Goal: Task Accomplishment & Management: Use online tool/utility

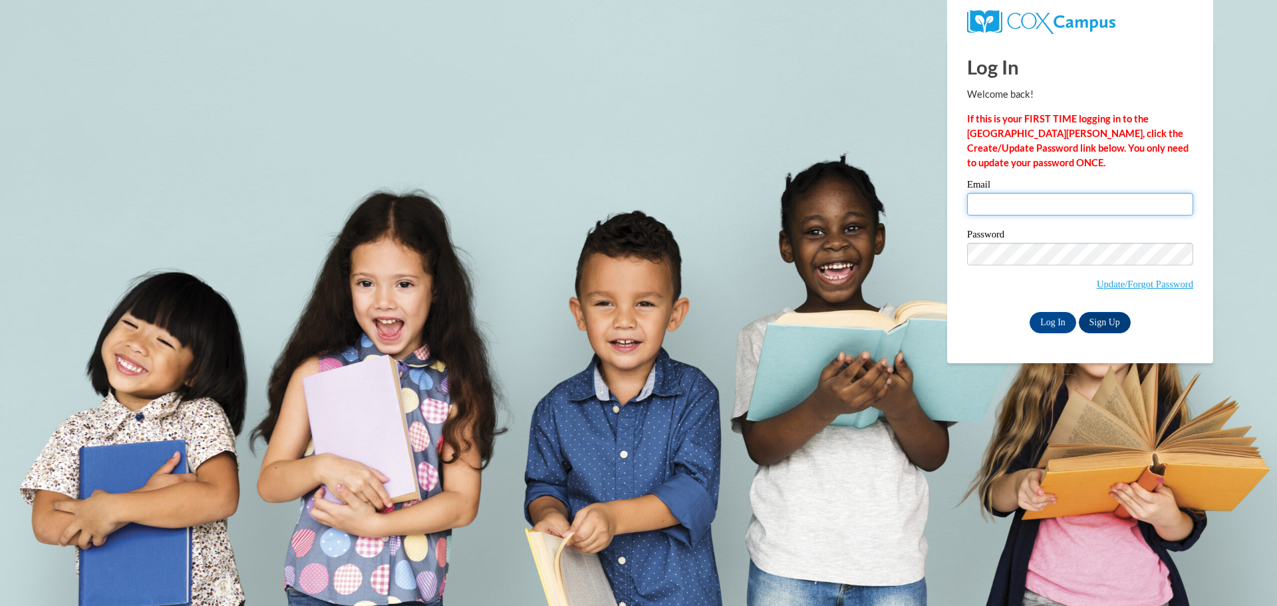
click at [1011, 199] on input "Email" at bounding box center [1080, 204] width 226 height 23
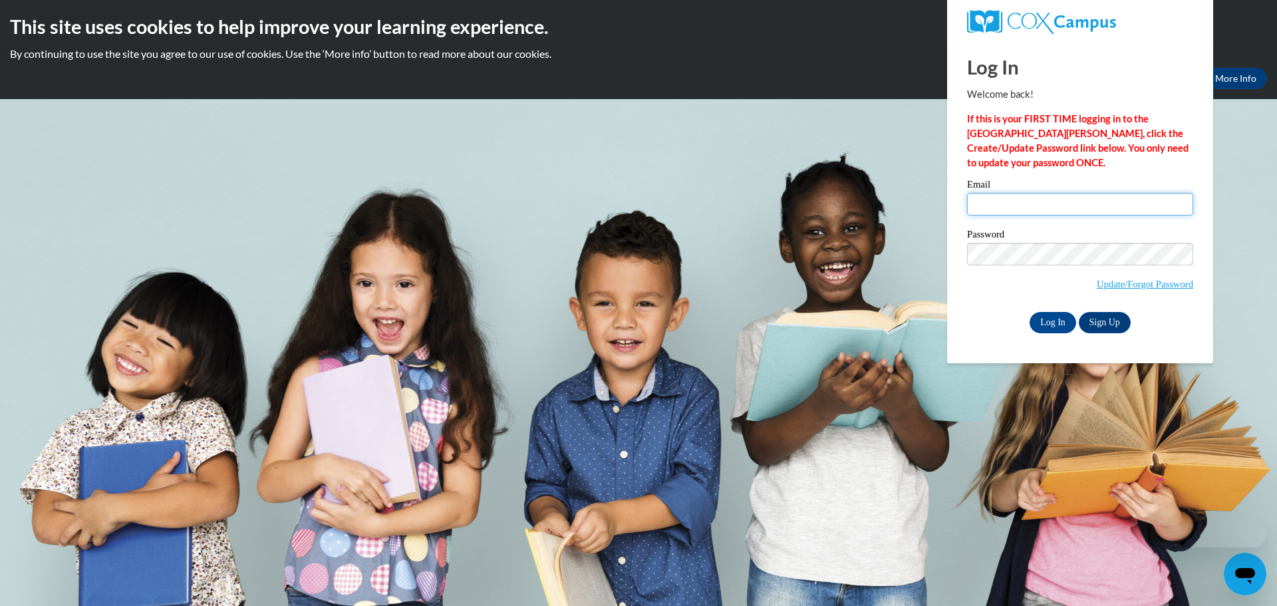
type input "[EMAIL_ADDRESS][DOMAIN_NAME]"
click at [1053, 319] on input "Log In" at bounding box center [1052, 322] width 47 height 21
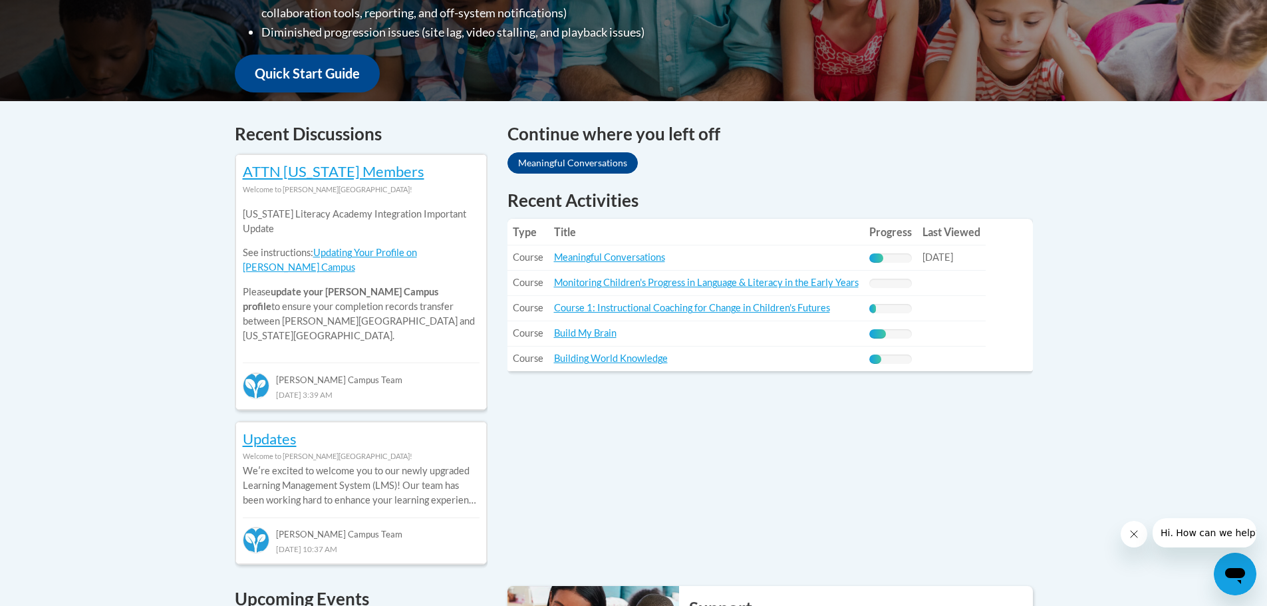
scroll to position [465, 0]
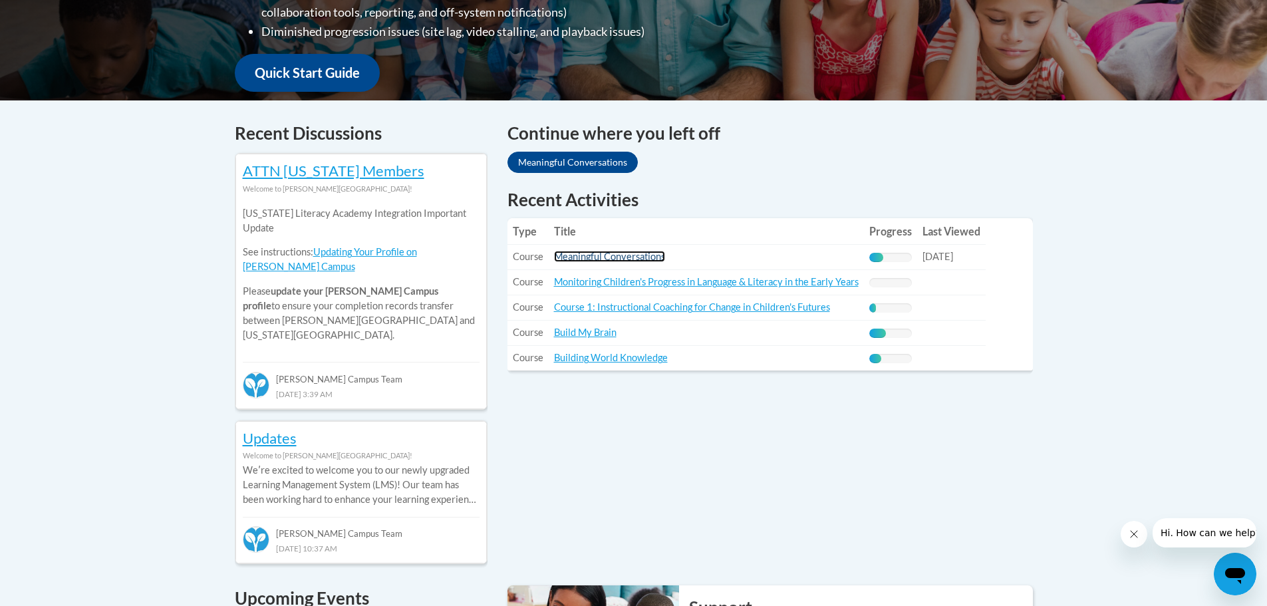
click at [610, 255] on link "Meaningful Conversations" at bounding box center [609, 256] width 111 height 11
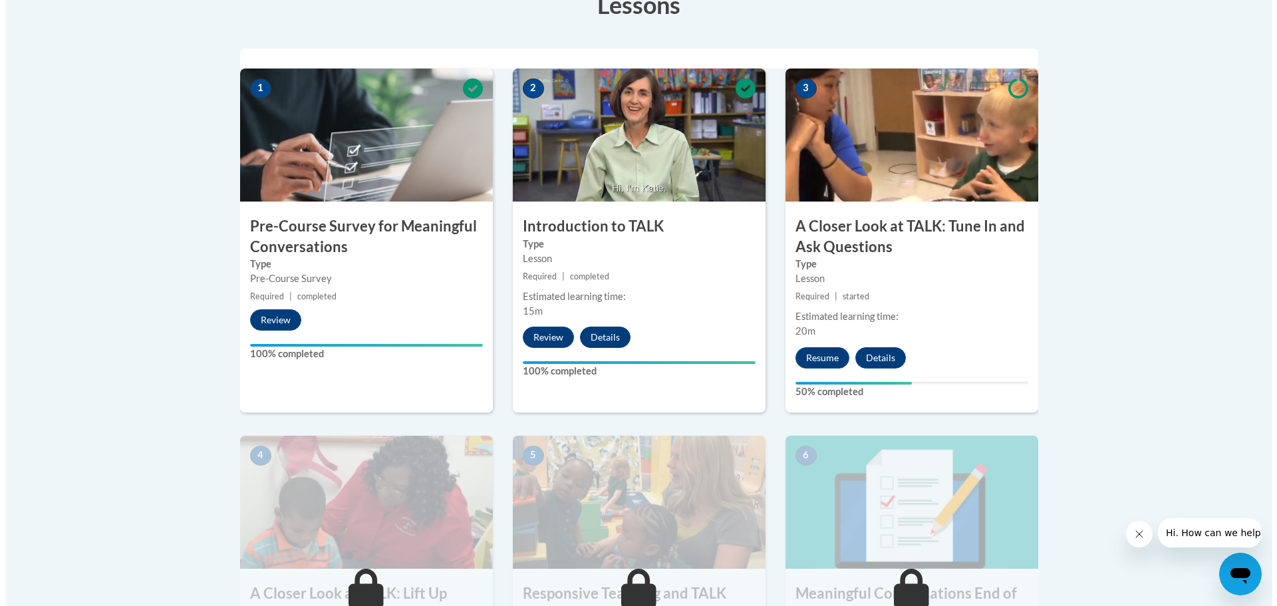
scroll to position [465, 0]
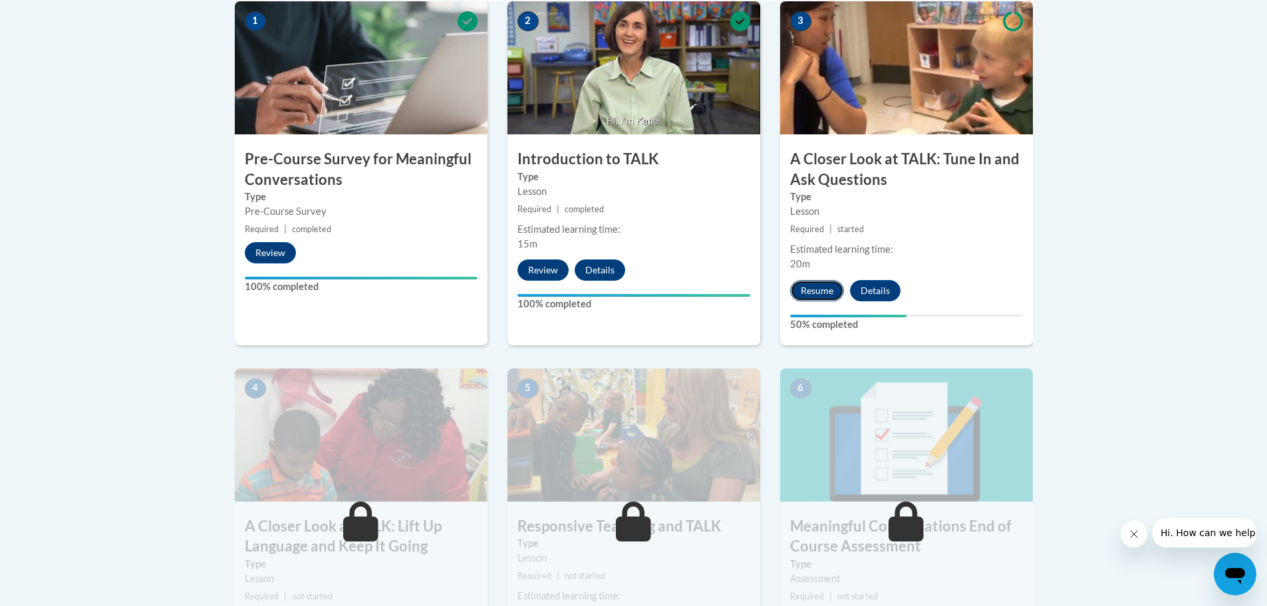
click at [807, 290] on button "Resume" at bounding box center [817, 290] width 54 height 21
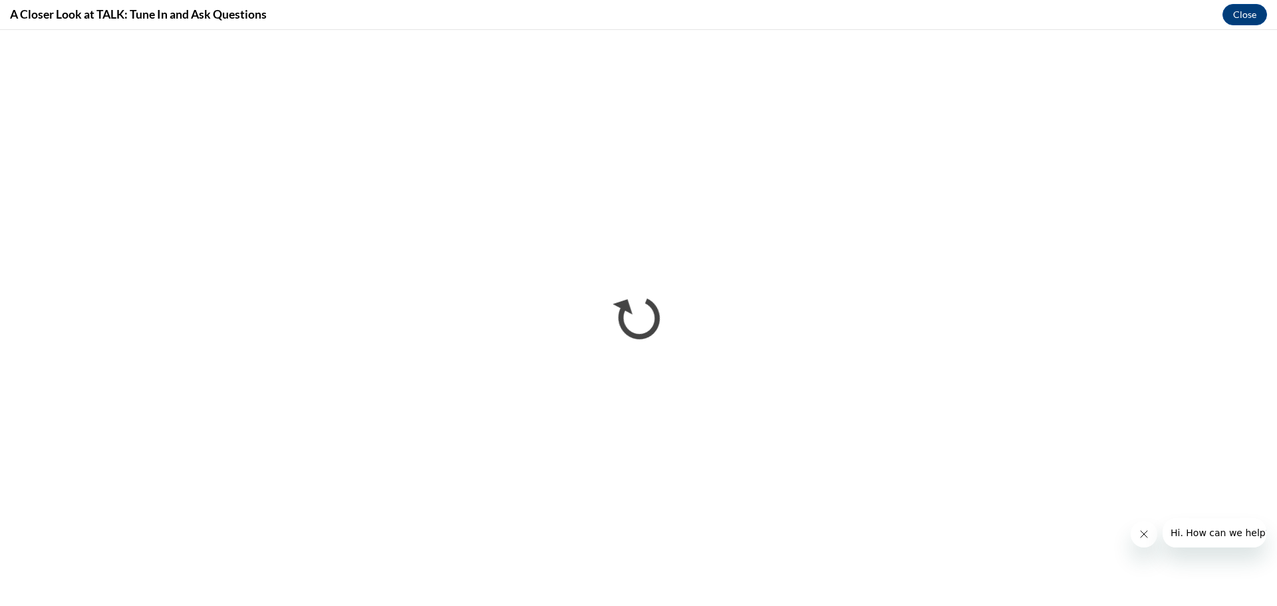
scroll to position [0, 0]
